Goal: Find specific page/section: Find specific page/section

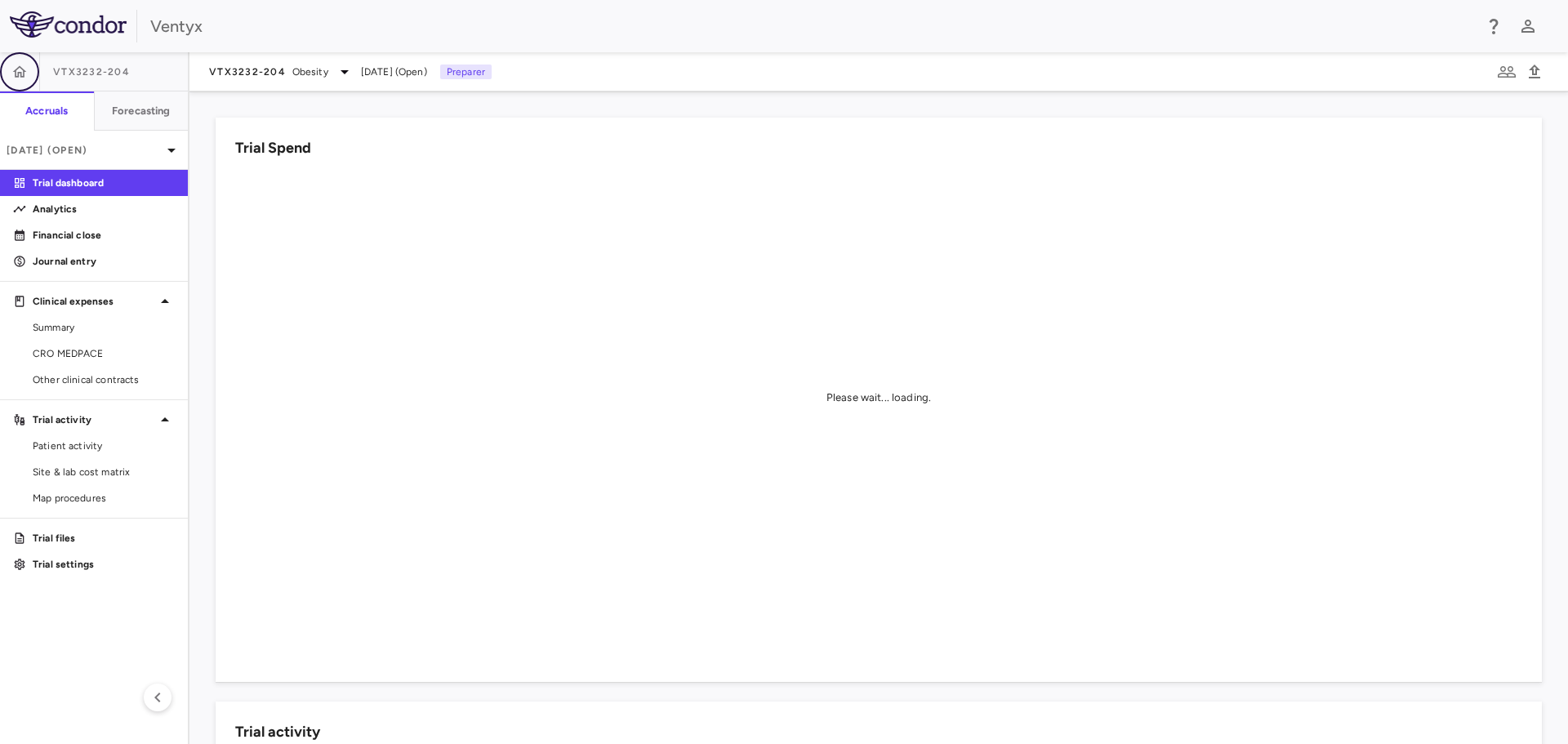
click at [5, 65] on button "button" at bounding box center [19, 71] width 39 height 39
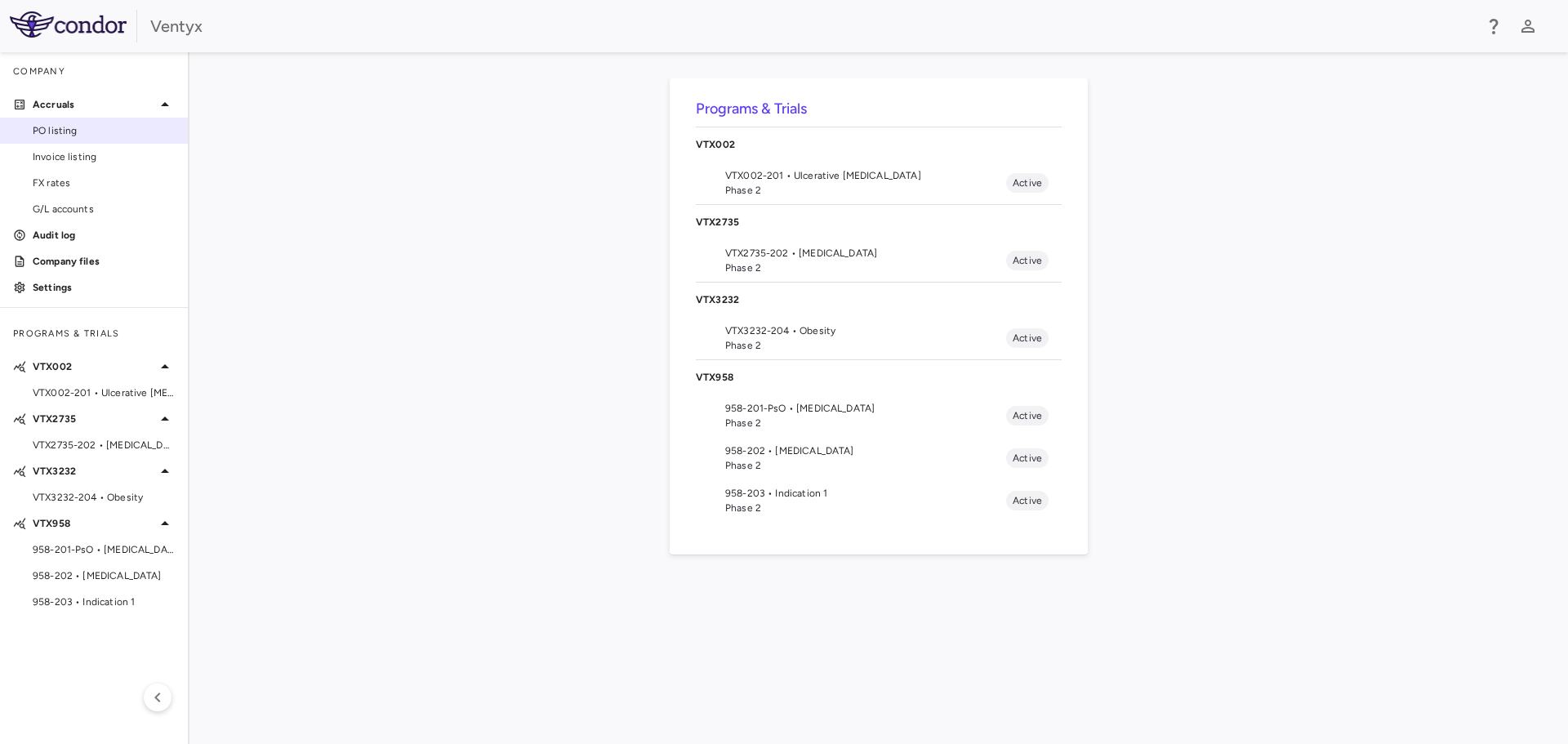
click at [67, 122] on link "PO listing" at bounding box center [94, 131] width 188 height 25
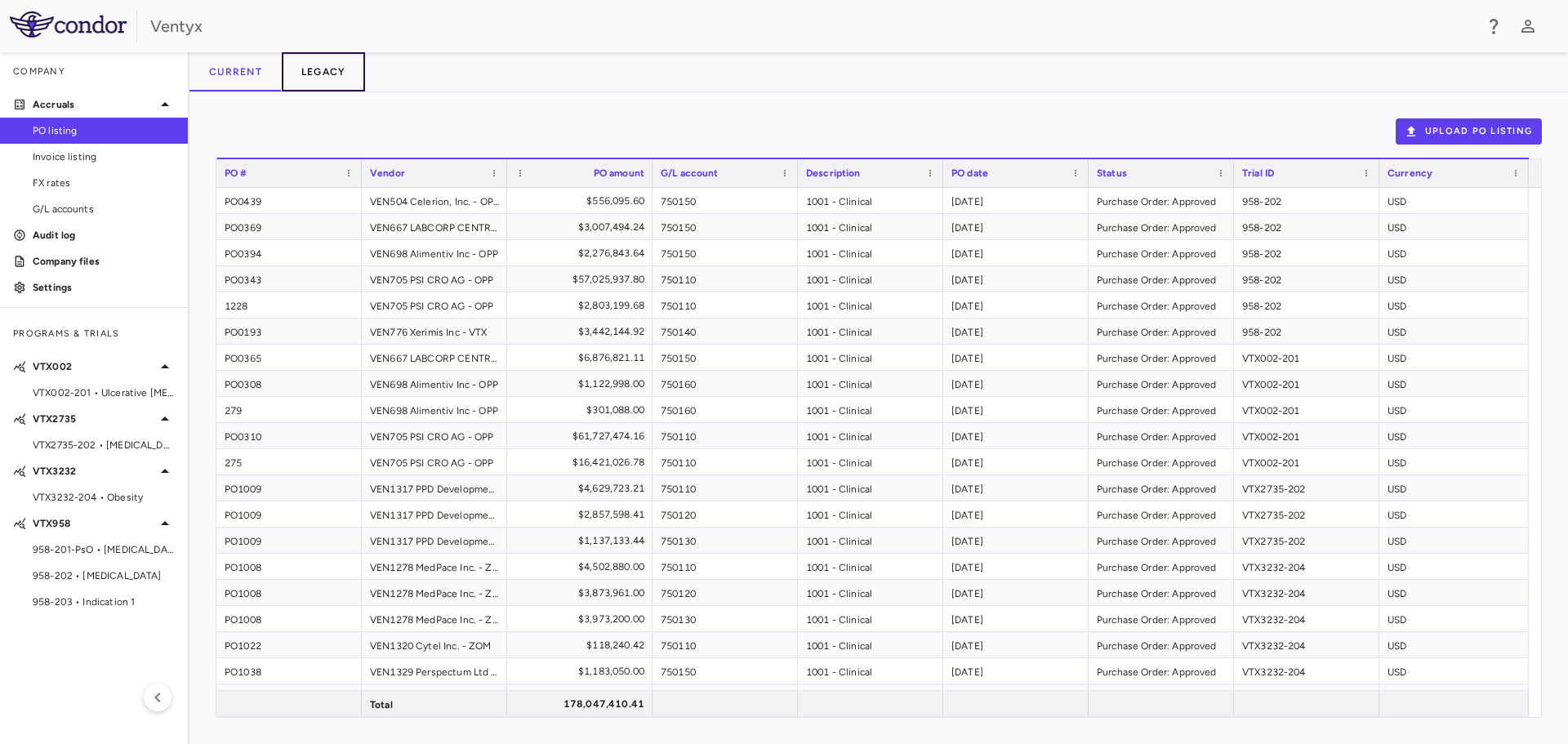
click at [349, 76] on button "Legacy" at bounding box center [323, 71] width 84 height 39
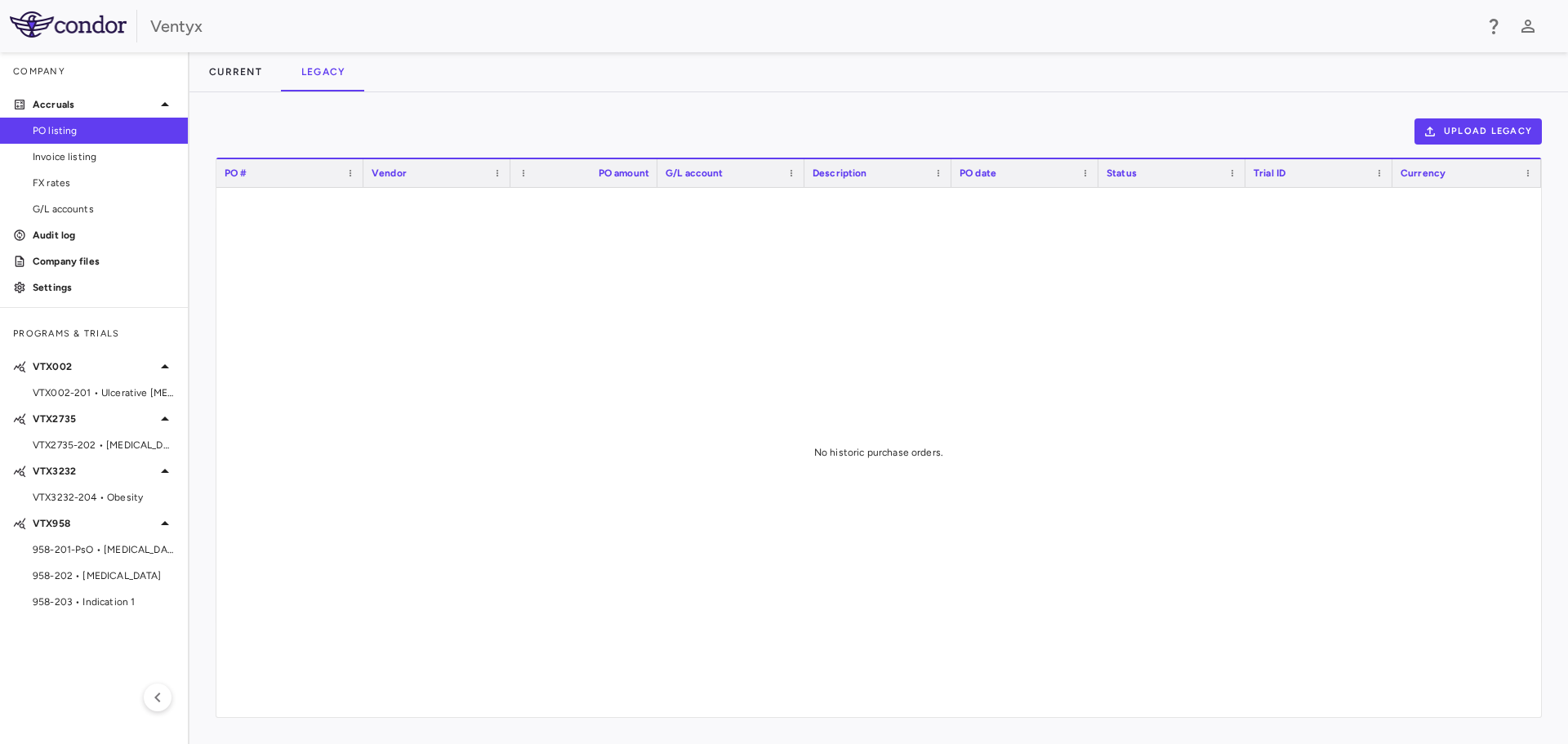
drag, startPoint x: 808, startPoint y: 459, endPoint x: 1001, endPoint y: 475, distance: 193.7
click at [1001, 475] on div at bounding box center [878, 453] width 1324 height 530
click at [924, 452] on div at bounding box center [878, 453] width 1324 height 530
